Goal: Task Accomplishment & Management: Complete application form

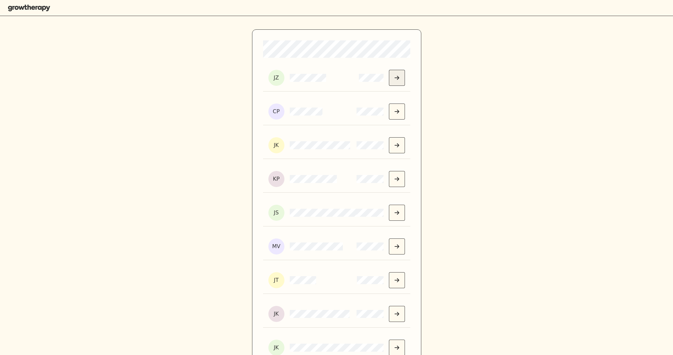
click at [402, 76] on button "Select Jackie" at bounding box center [397, 78] width 16 height 16
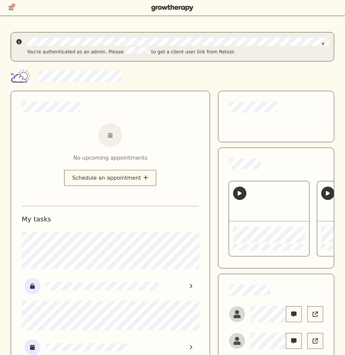
click at [212, 214] on div "No upcoming appointments Schedule an appointment My tasks Find a new provider" at bounding box center [172, 289] width 323 height 396
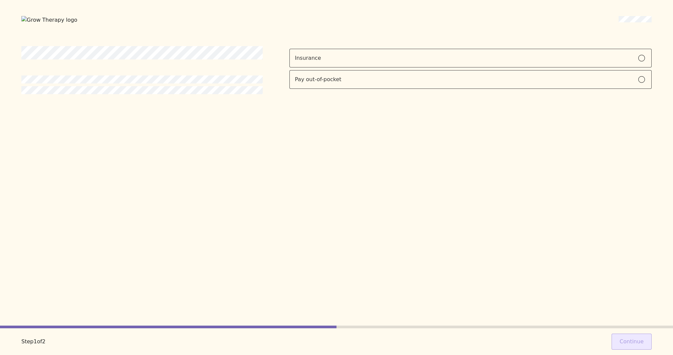
click at [623, 26] on div "Insurance Pay out-of-pocket Step 1 of 2 Continue" at bounding box center [336, 177] width 673 height 355
click at [623, 23] on span at bounding box center [635, 20] width 33 height 9
